Goal: Navigation & Orientation: Understand site structure

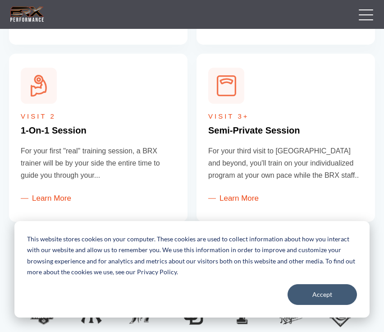
scroll to position [501, 0]
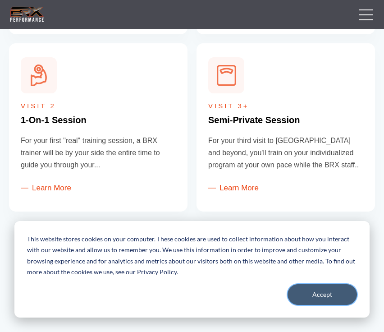
click at [331, 298] on button "Accept" at bounding box center [322, 294] width 69 height 21
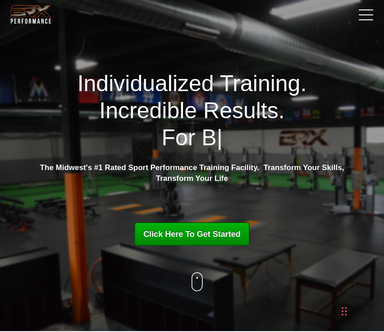
scroll to position [0, 0]
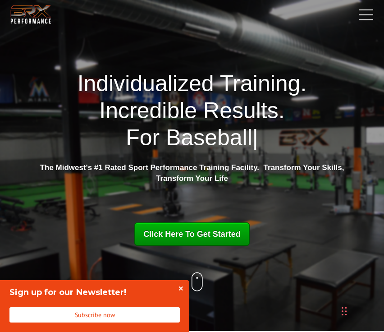
click at [360, 21] on link at bounding box center [364, 14] width 23 height 23
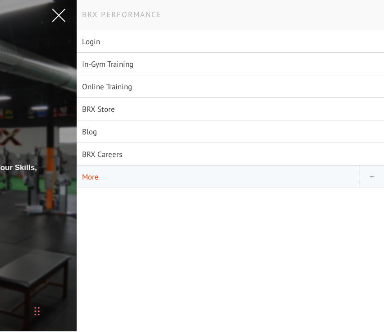
click at [91, 174] on link "More" at bounding box center [231, 176] width 308 height 23
click at [93, 176] on link "More" at bounding box center [231, 176] width 308 height 23
click at [97, 170] on link "More" at bounding box center [231, 176] width 308 height 23
click at [95, 174] on link "More" at bounding box center [231, 176] width 308 height 23
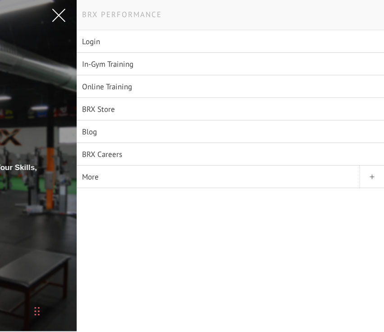
click at [371, 179] on span "Navigation Menu" at bounding box center [371, 176] width 25 height 23
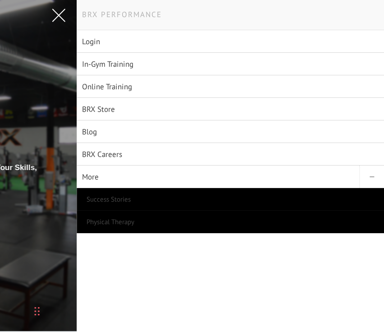
click at [60, 13] on span at bounding box center [59, 16] width 14 height 14
